Goal: Information Seeking & Learning: Learn about a topic

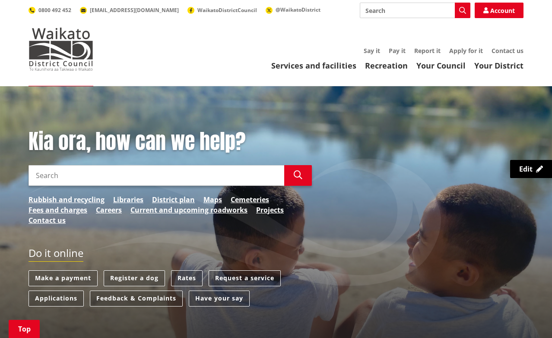
scroll to position [252, 0]
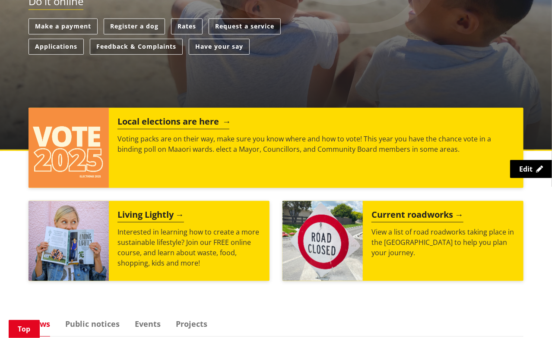
click at [215, 141] on p "Voting packs are on their way, make sure you know where and how to vote! This y…" at bounding box center [315, 144] width 397 height 21
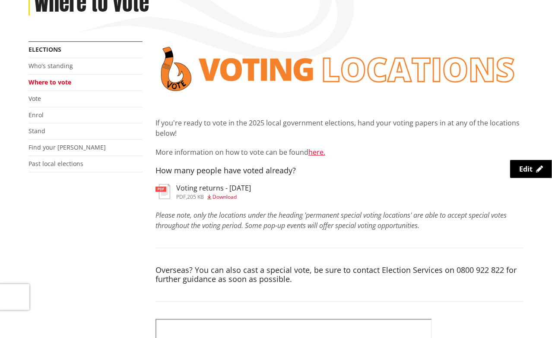
scroll to position [156, 0]
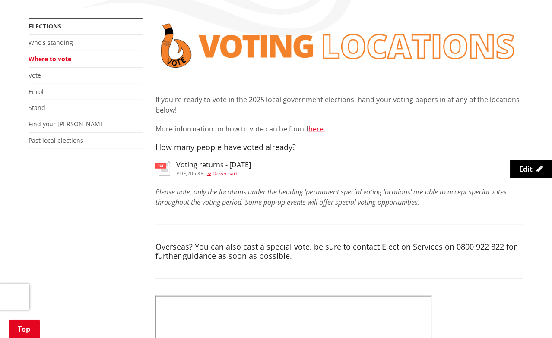
click at [191, 168] on h3 "Voting returns - [DATE]" at bounding box center [213, 165] width 75 height 8
click at [35, 75] on link "Vote" at bounding box center [34, 75] width 13 height 8
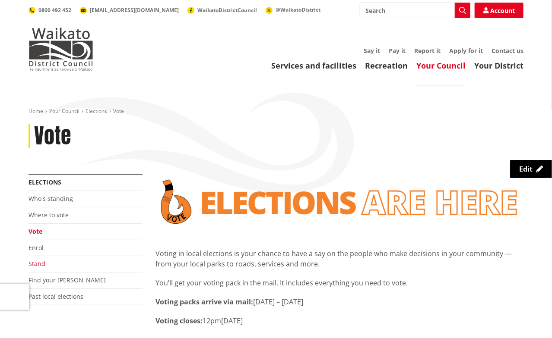
click at [40, 262] on link "Stand" at bounding box center [36, 264] width 17 height 8
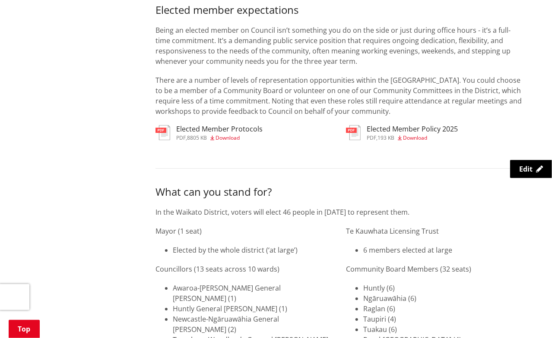
scroll to position [1061, 0]
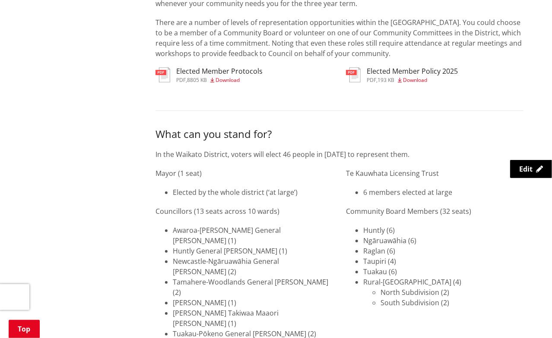
drag, startPoint x: 0, startPoint y: 0, endPoint x: 326, endPoint y: 155, distance: 361.2
click at [326, 155] on p "In the Waikato District, voters will elect 46 people in [DATE] to represent the…" at bounding box center [339, 154] width 368 height 10
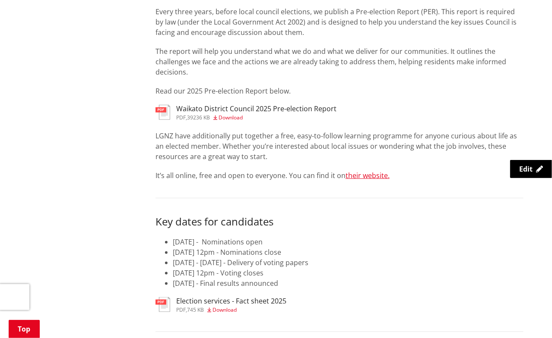
scroll to position [1644, 0]
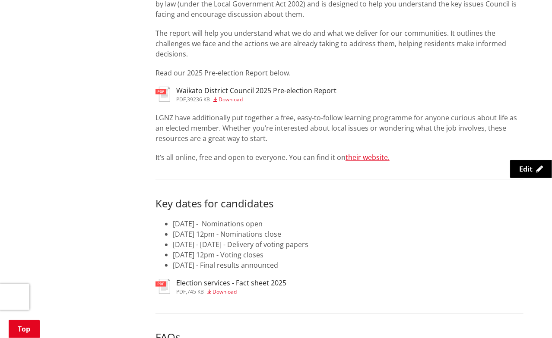
click at [178, 87] on h3 "Waikato District Council 2025 Pre-election Report" at bounding box center [256, 91] width 160 height 8
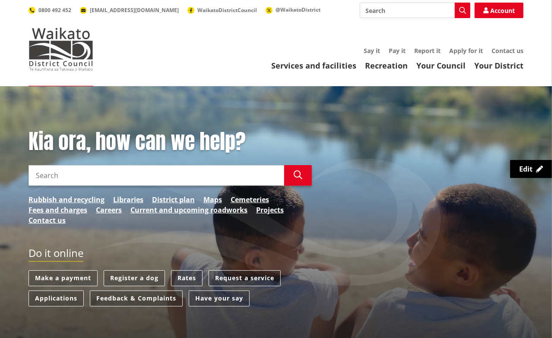
click at [417, 18] on input "Search" at bounding box center [415, 11] width 110 height 16
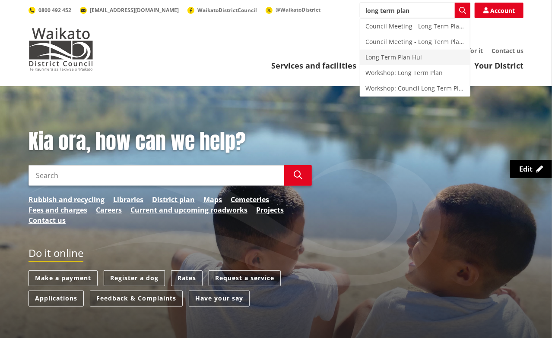
type input "long term plan"
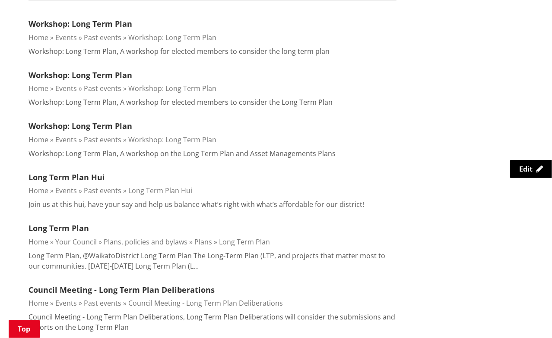
scroll to position [269, 0]
click at [86, 224] on link "Long Term Plan" at bounding box center [58, 228] width 60 height 10
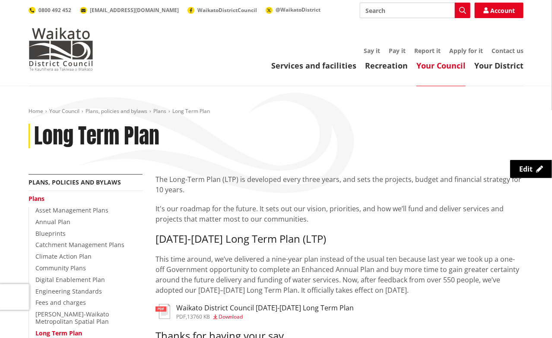
click at [179, 305] on h3 "Waikato District Council [DATE]-[DATE] Long Term Plan" at bounding box center [264, 308] width 177 height 8
